Goal: Information Seeking & Learning: Learn about a topic

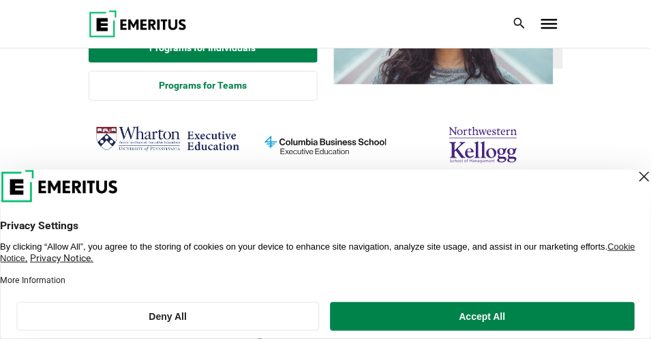
scroll to position [273, 0]
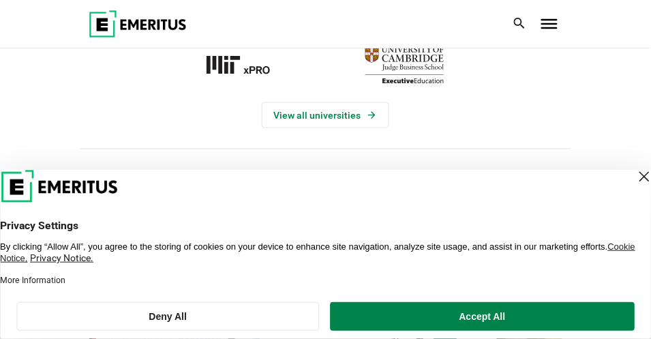
click at [635, 170] on div "Close Layer" at bounding box center [644, 176] width 19 height 19
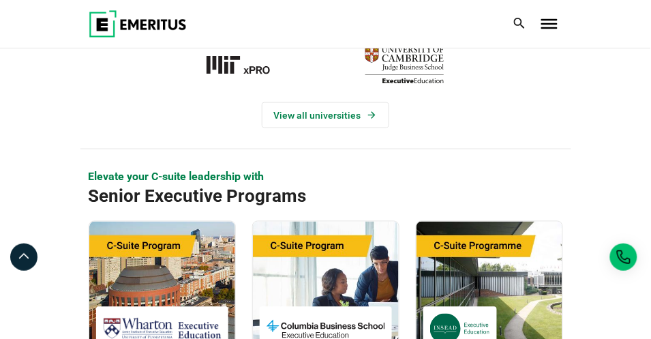
scroll to position [0, 0]
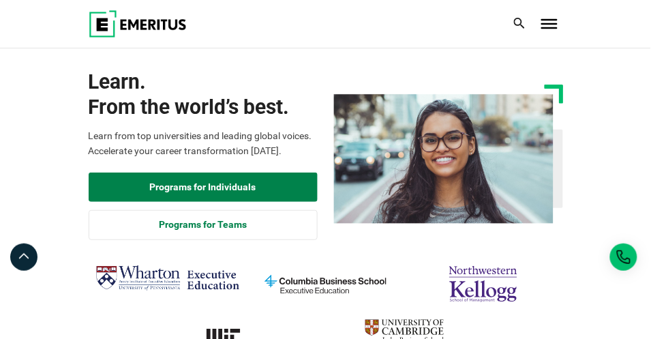
click at [551, 26] on span "Toggle Menu" at bounding box center [549, 24] width 16 height 10
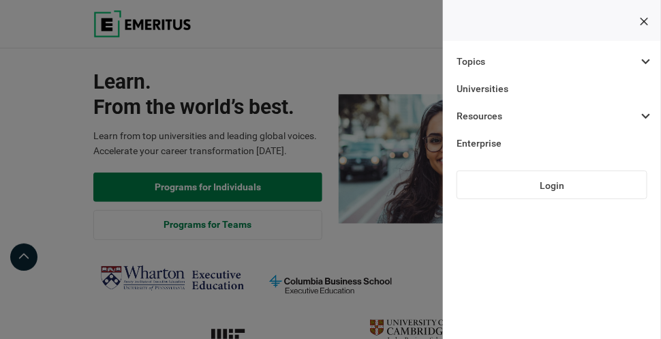
drag, startPoint x: 359, startPoint y: 46, endPoint x: 138, endPoint y: 38, distance: 221.6
click at [564, 37] on div at bounding box center [566, 23] width 4 height 27
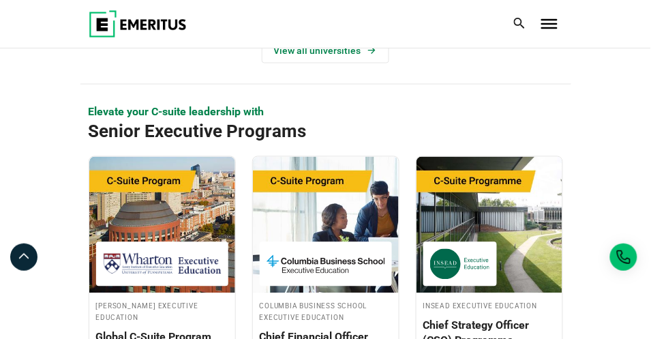
scroll to position [476, 0]
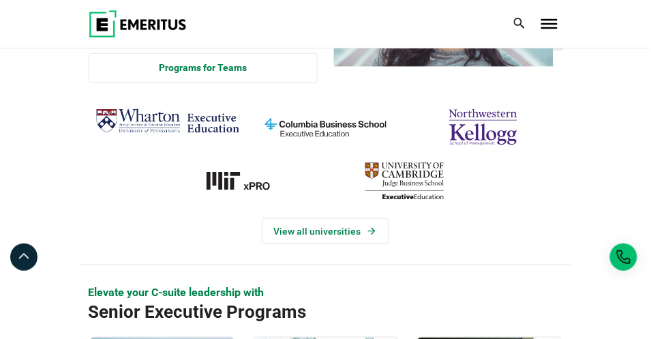
scroll to position [273, 0]
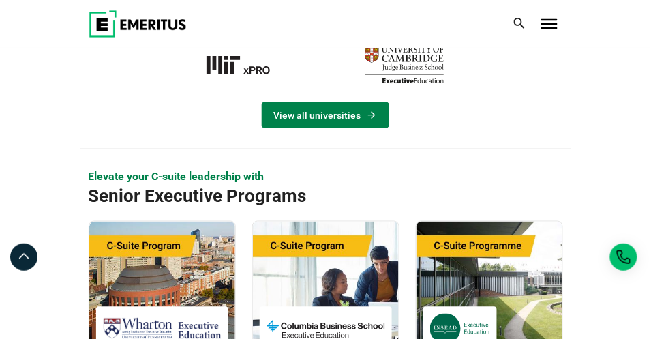
click at [342, 115] on link "View all universities" at bounding box center [325, 115] width 127 height 26
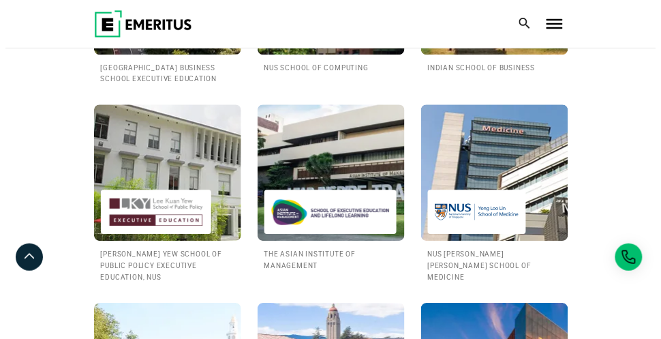
scroll to position [1567, 0]
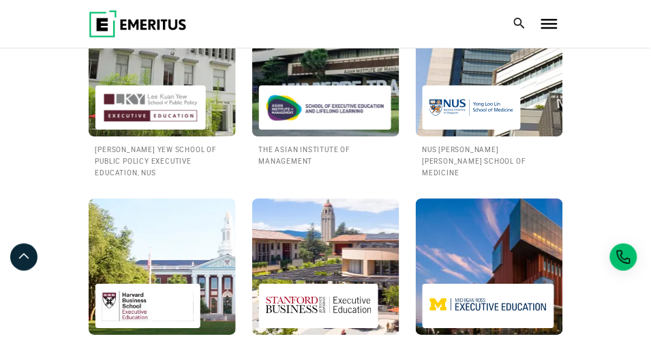
click at [516, 25] on icon at bounding box center [519, 23] width 11 height 11
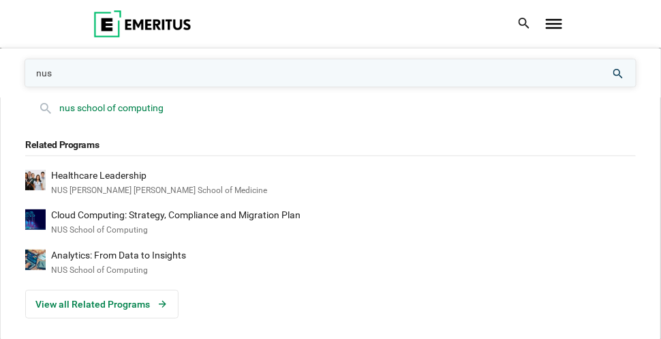
type input "nus"
click at [159, 110] on div "nus school of computing" at bounding box center [330, 107] width 611 height 15
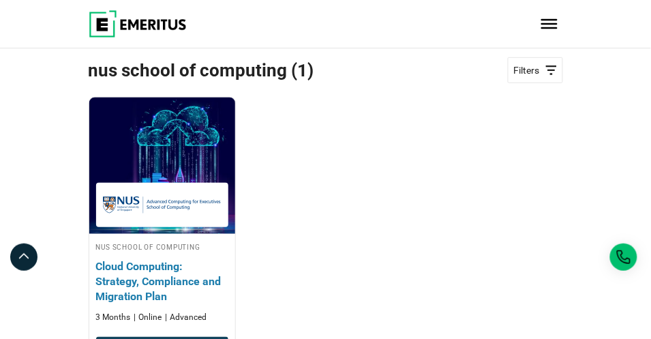
scroll to position [136, 0]
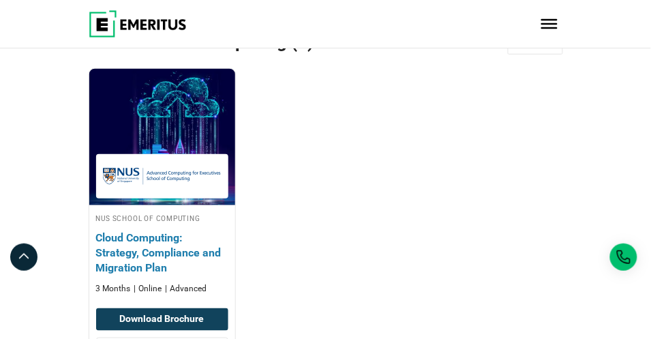
click at [157, 257] on h4 "Cloud Computing: Strategy, Compliance and Migration Plan" at bounding box center [162, 253] width 132 height 46
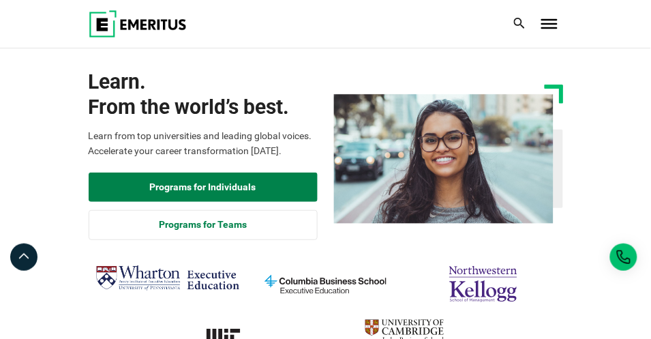
click at [514, 22] on icon at bounding box center [519, 23] width 11 height 11
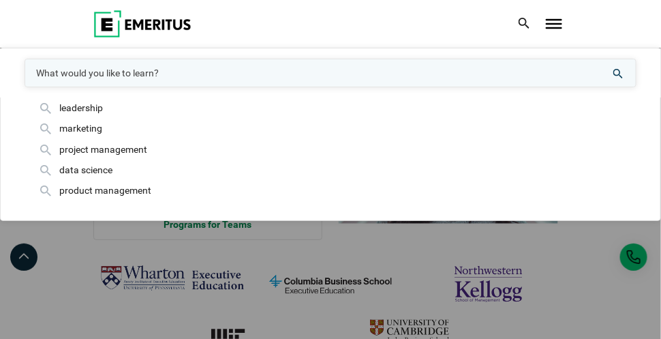
click at [398, 29] on div "leadership marketing project management data science product management Topics …" at bounding box center [330, 23] width 491 height 27
